Goal: Find specific page/section: Find specific page/section

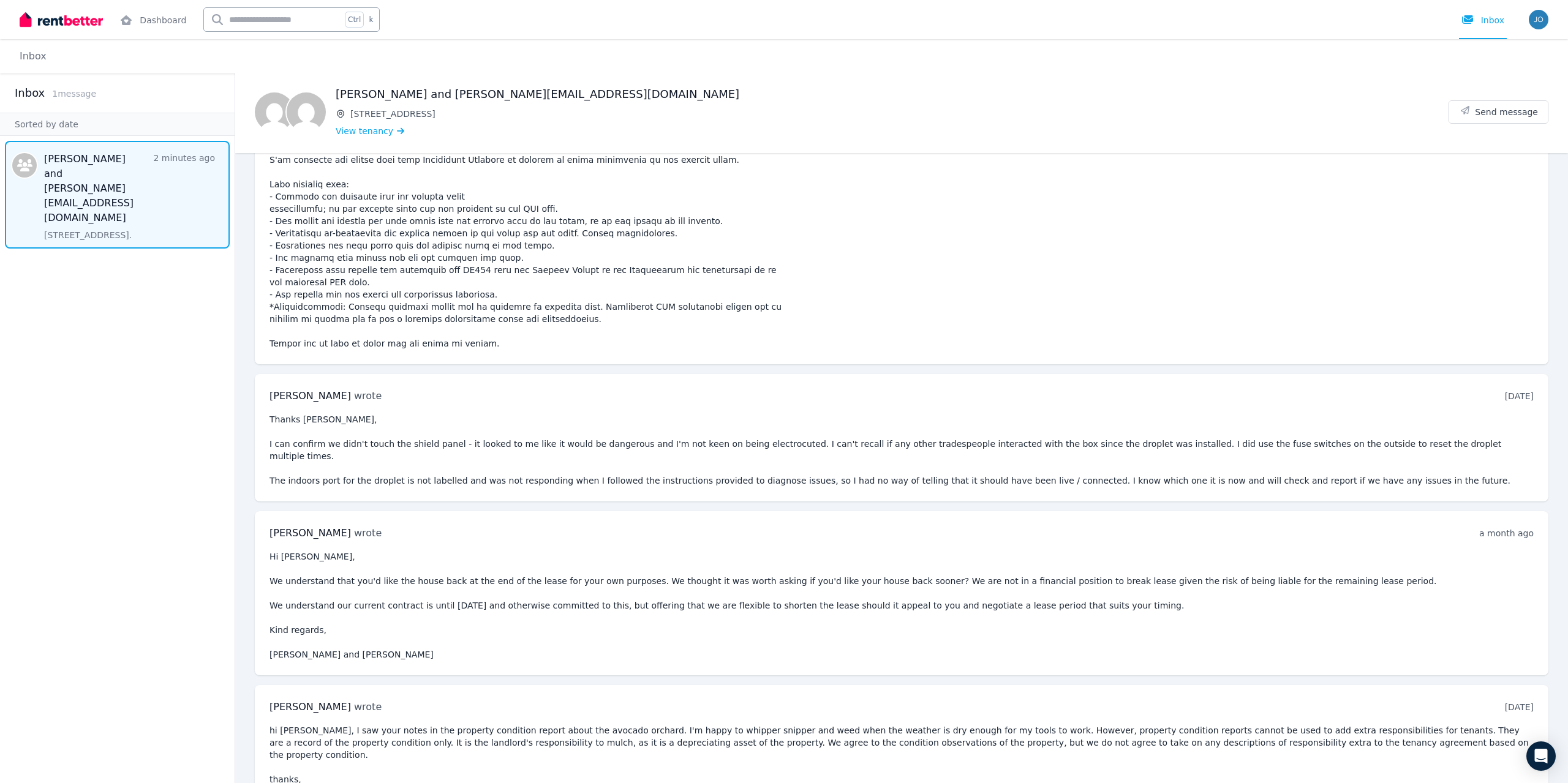
scroll to position [4096, 0]
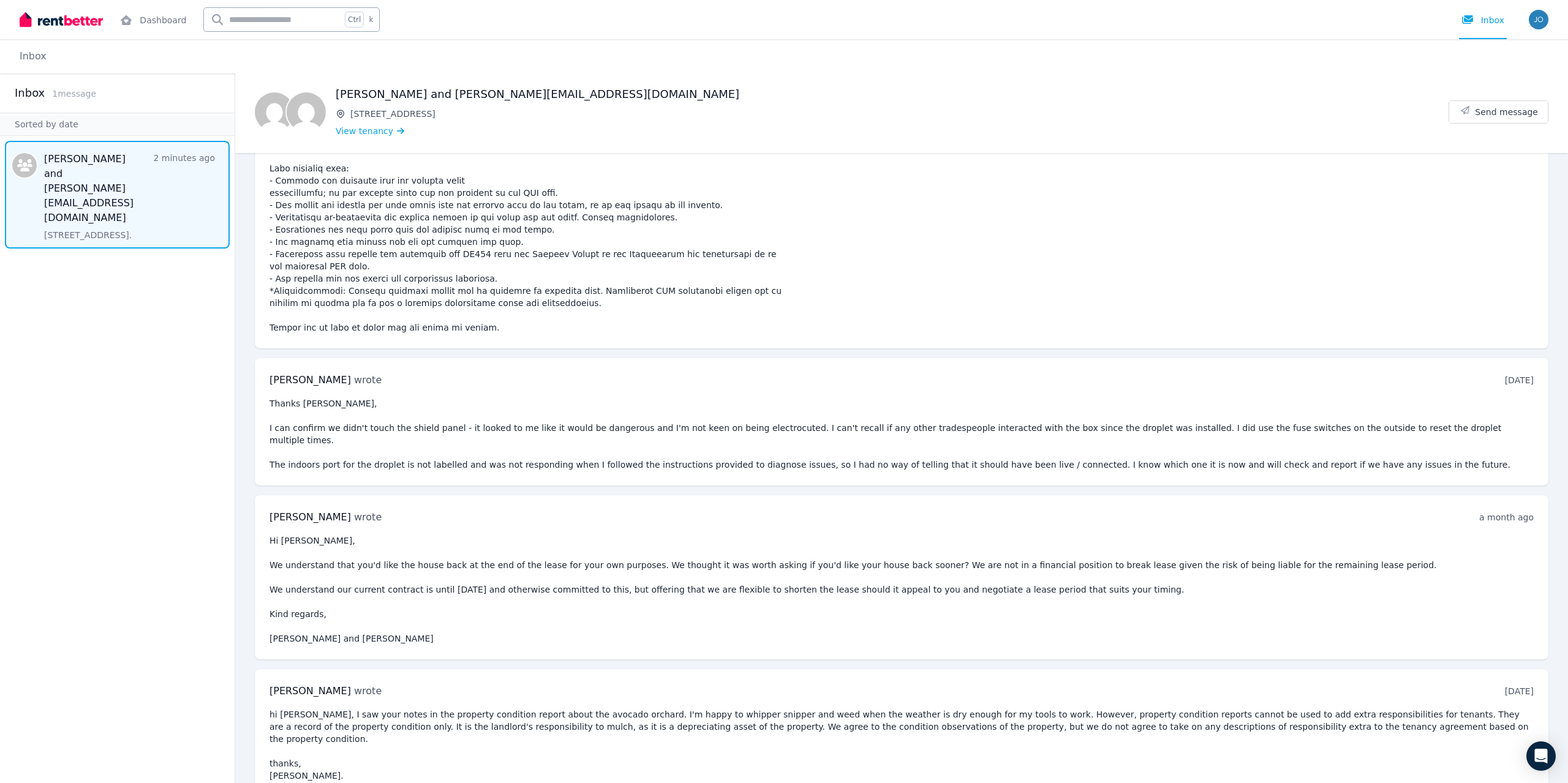
click at [56, 22] on img at bounding box center [61, 19] width 84 height 18
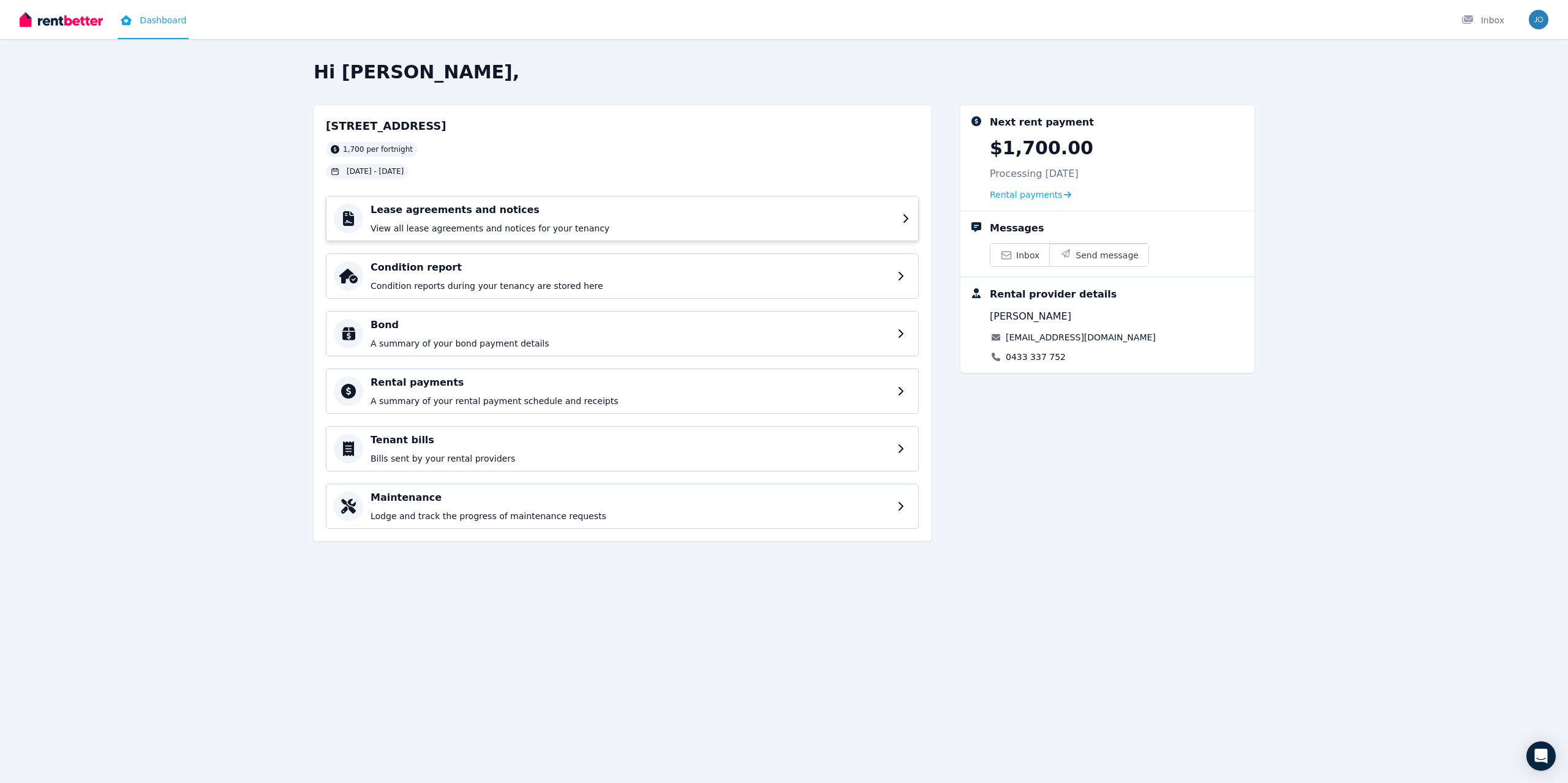
click at [431, 215] on h4 "Lease agreements and notices" at bounding box center [633, 210] width 525 height 14
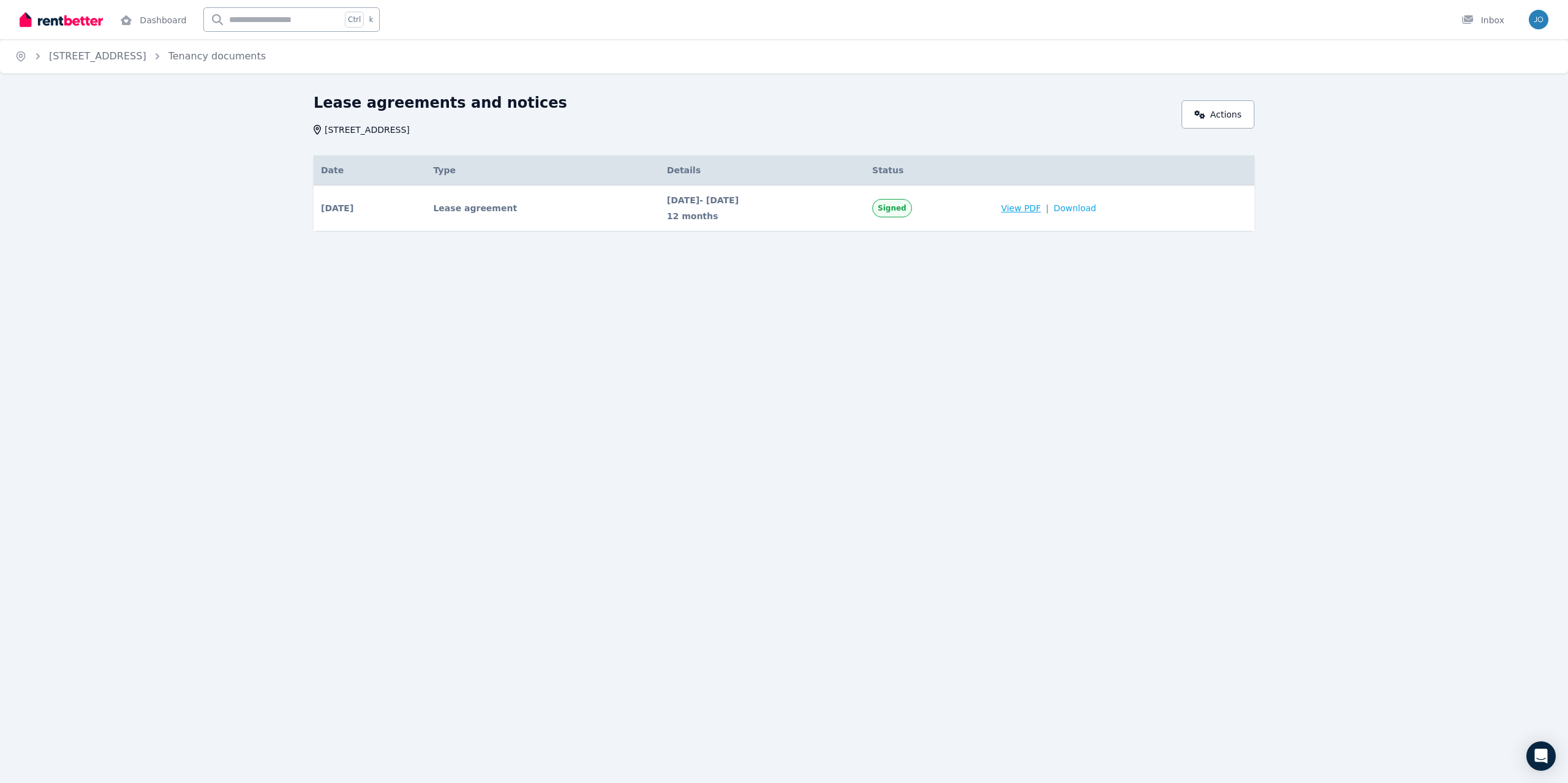
click at [1033, 205] on span "View PDF" at bounding box center [1020, 207] width 40 height 12
